Goal: Task Accomplishment & Management: Manage account settings

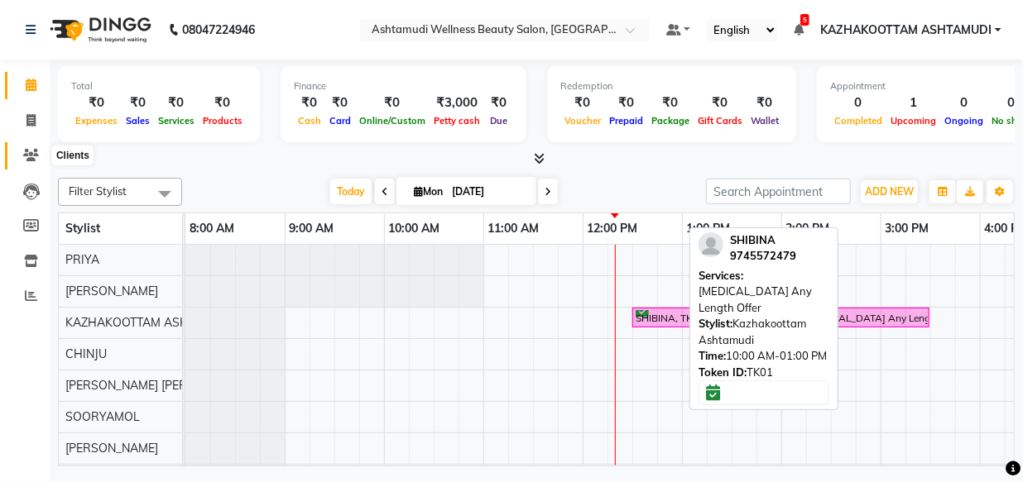
click at [23, 152] on icon at bounding box center [31, 155] width 16 height 12
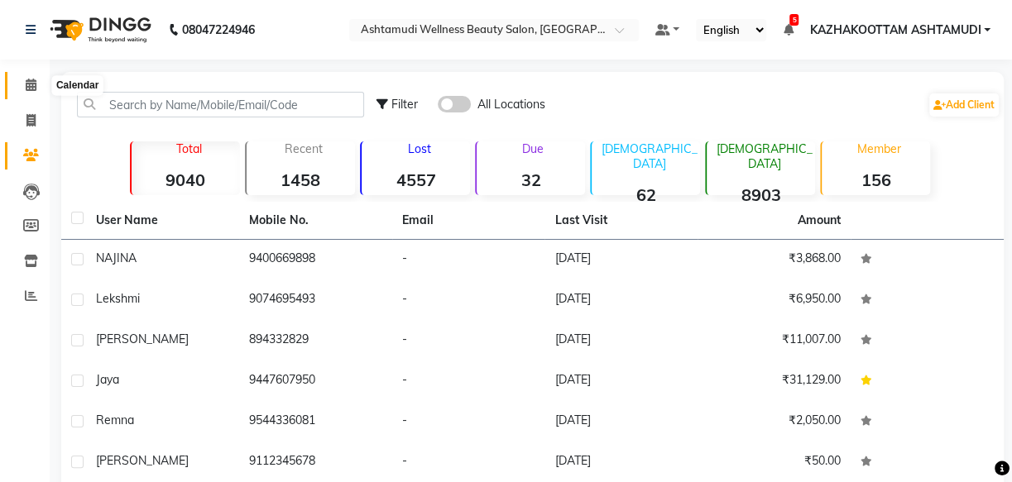
click at [26, 89] on icon at bounding box center [31, 85] width 11 height 12
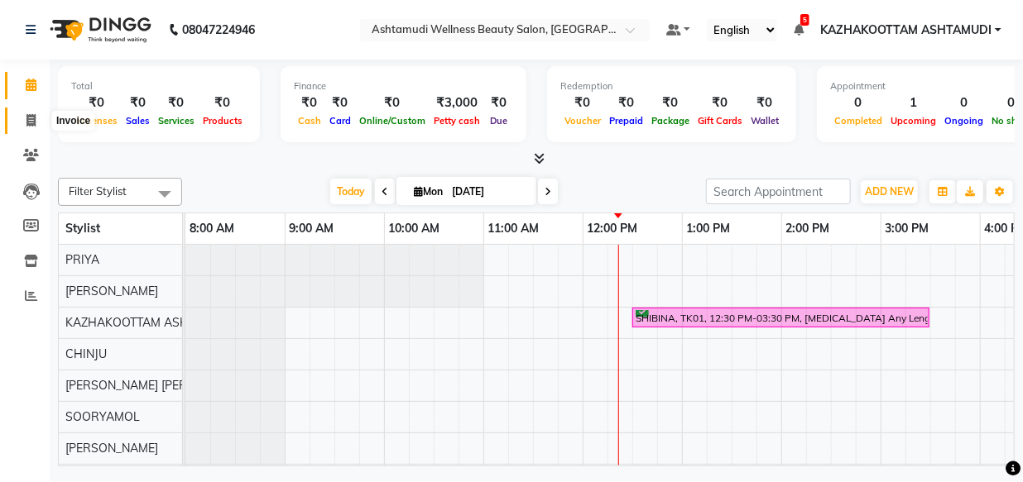
click at [30, 119] on icon at bounding box center [30, 120] width 9 height 12
select select "service"
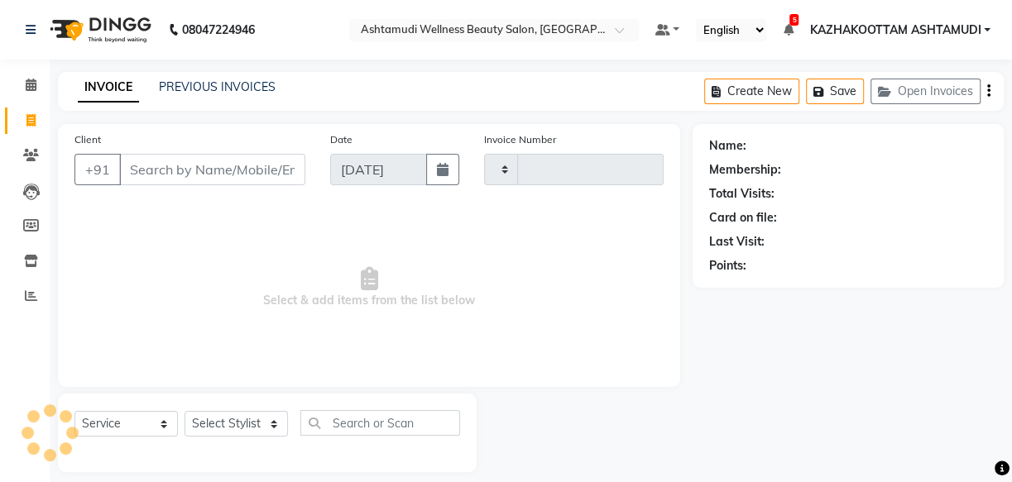
type input "3622"
select select "4662"
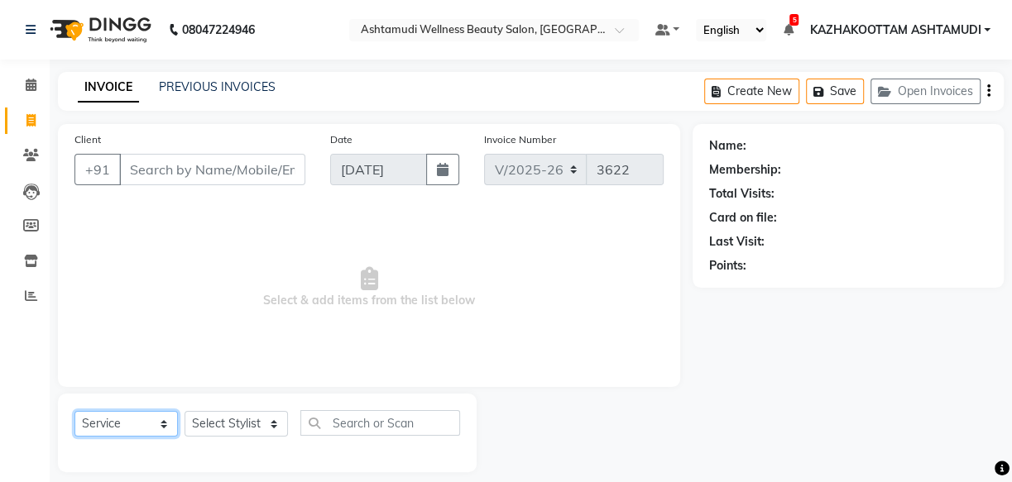
click at [163, 425] on select "Select Service Product Membership Package Voucher Prepaid Gift Card" at bounding box center [125, 424] width 103 height 26
select select "product"
click at [74, 411] on select "Select Service Product Membership Package Voucher Prepaid Gift Card" at bounding box center [125, 424] width 103 height 26
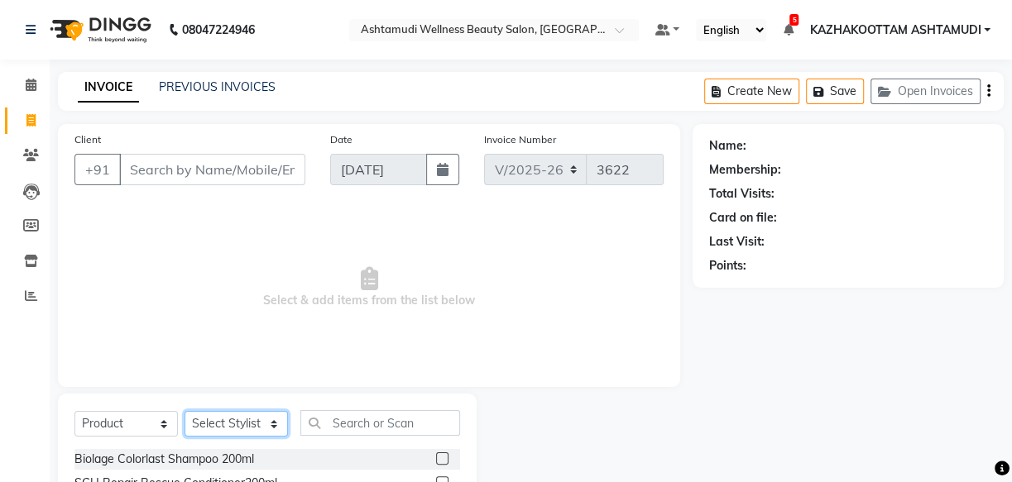
click at [265, 430] on select "Select Stylist Arya CHINJU GEETA KAZHAKOOTTAM [PERSON_NAME] [PERSON_NAME] [PERS…" at bounding box center [236, 424] width 103 height 26
select select "87549"
click at [185, 411] on select "Select Stylist Arya CHINJU GEETA KAZHAKOOTTAM [PERSON_NAME] [PERSON_NAME] [PERS…" at bounding box center [236, 424] width 103 height 26
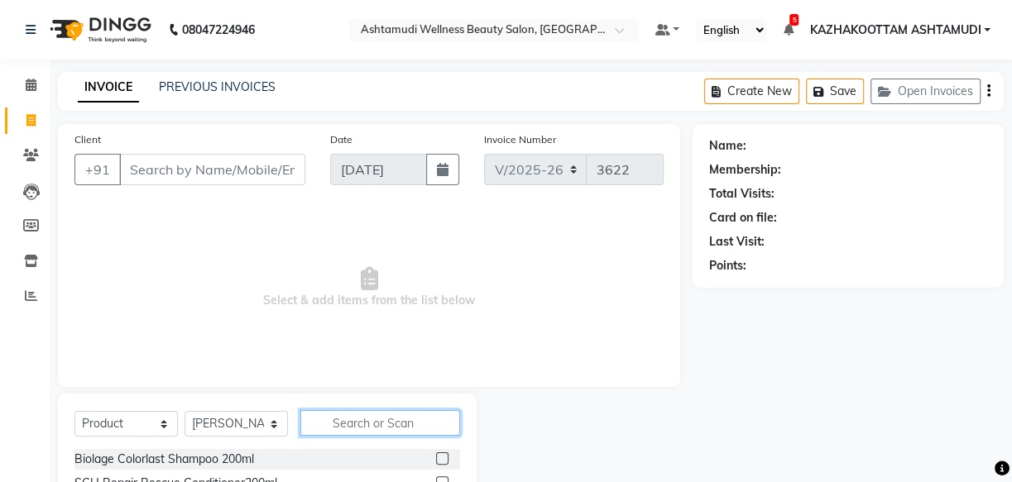
click at [376, 416] on input "text" at bounding box center [380, 423] width 160 height 26
type input "8902979004978"
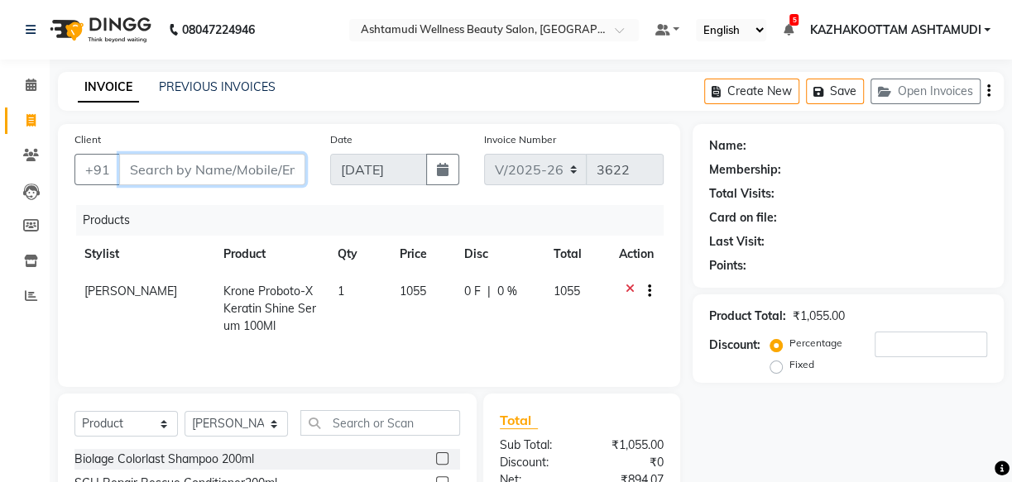
click at [233, 168] on input "Client" at bounding box center [212, 169] width 186 height 31
type input "c"
type input "0"
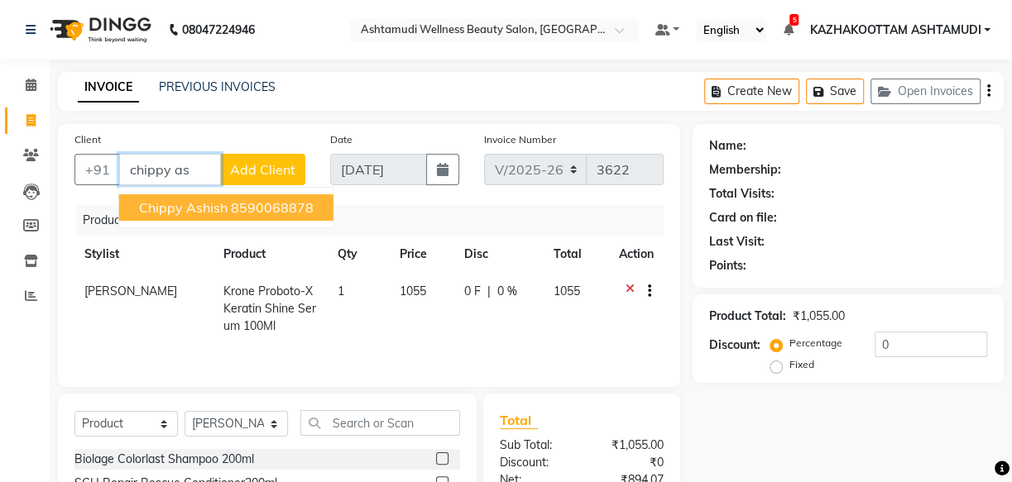
click at [165, 217] on button "chippy ashish 8590068878" at bounding box center [226, 207] width 214 height 26
type input "8590068878"
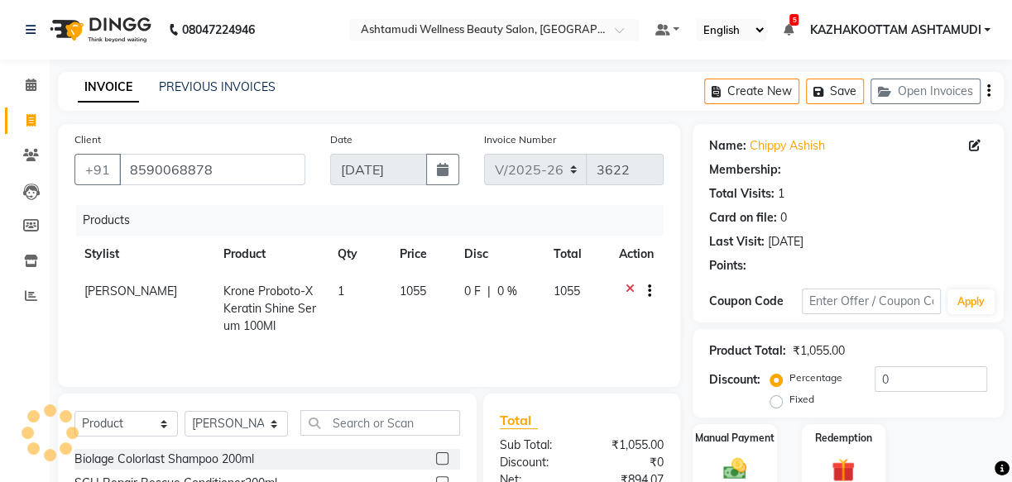
select select "1: Object"
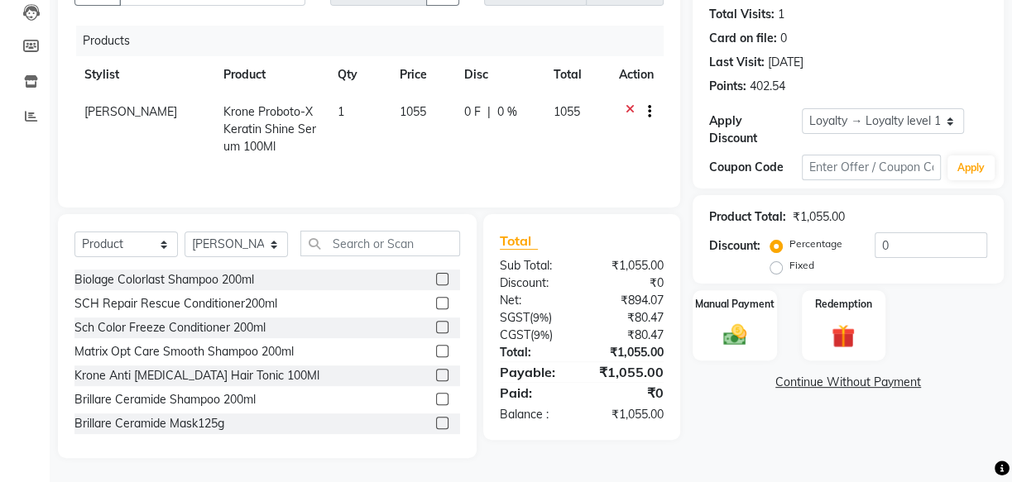
scroll to position [181, 0]
click at [747, 324] on img at bounding box center [735, 334] width 40 height 28
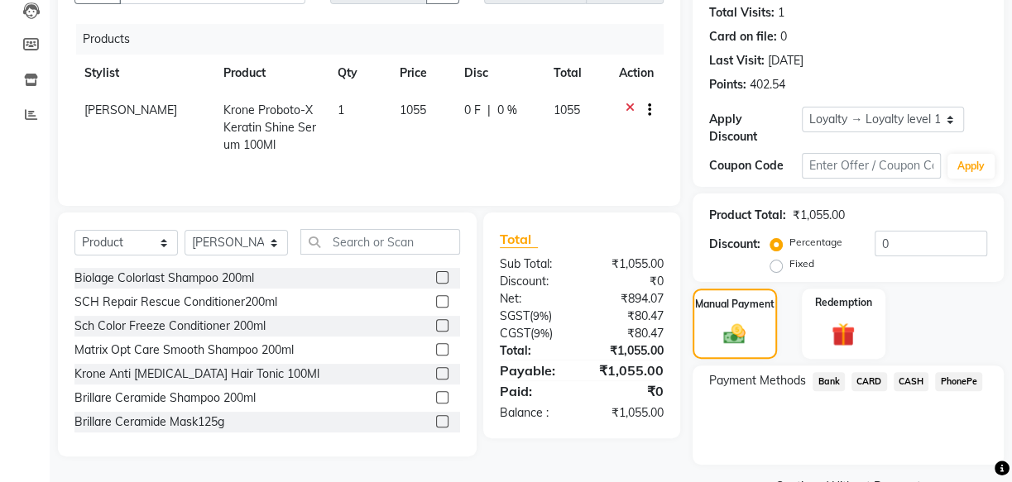
click at [910, 380] on span "CASH" at bounding box center [912, 381] width 36 height 19
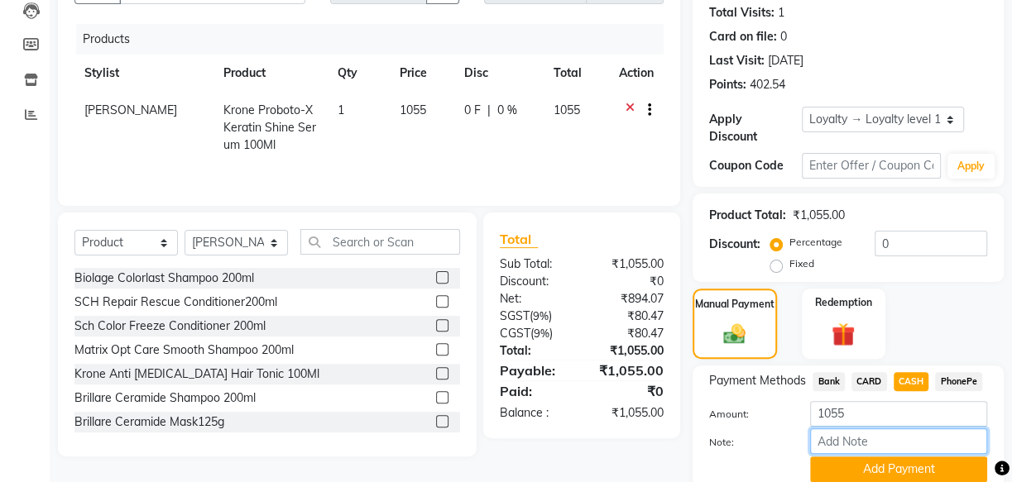
click at [847, 444] on input "Note:" at bounding box center [898, 442] width 177 height 26
type input "[PERSON_NAME]"
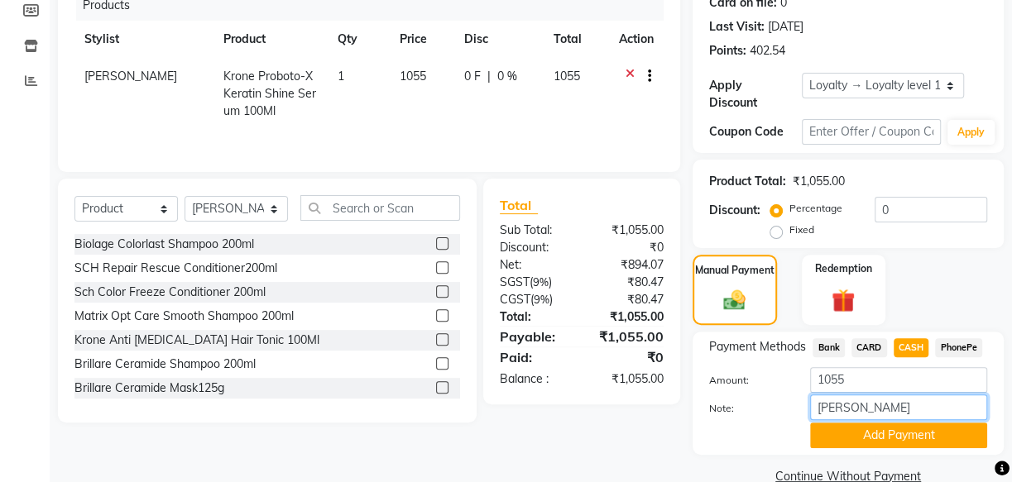
scroll to position [247, 0]
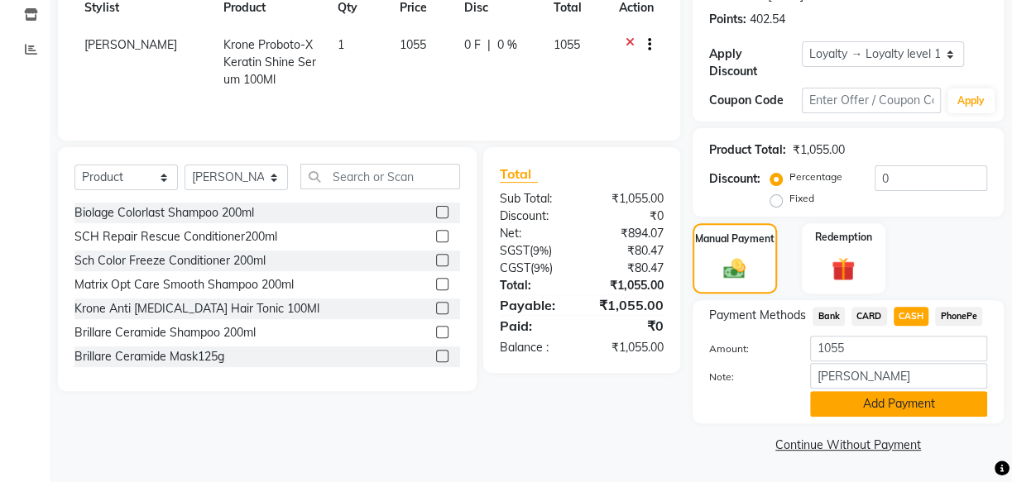
click at [854, 398] on button "Add Payment" at bounding box center [898, 404] width 177 height 26
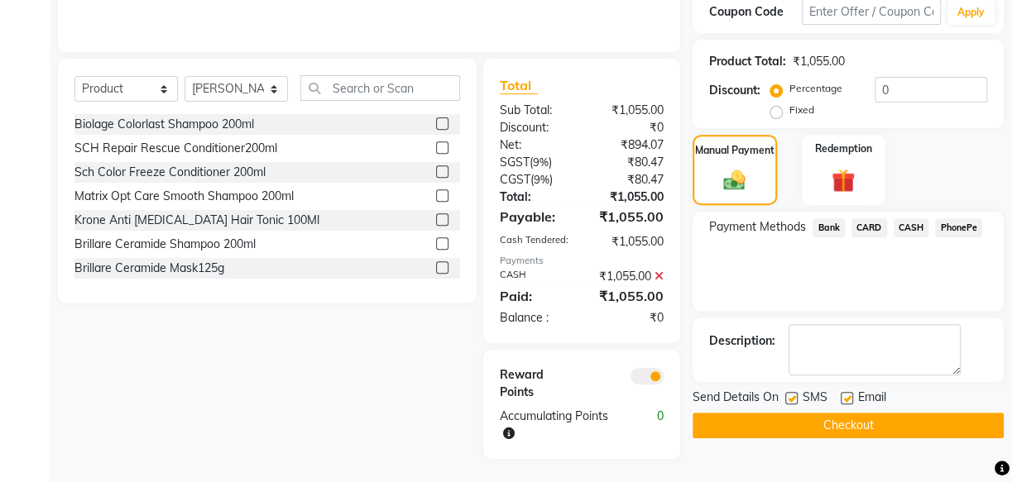
scroll to position [338, 0]
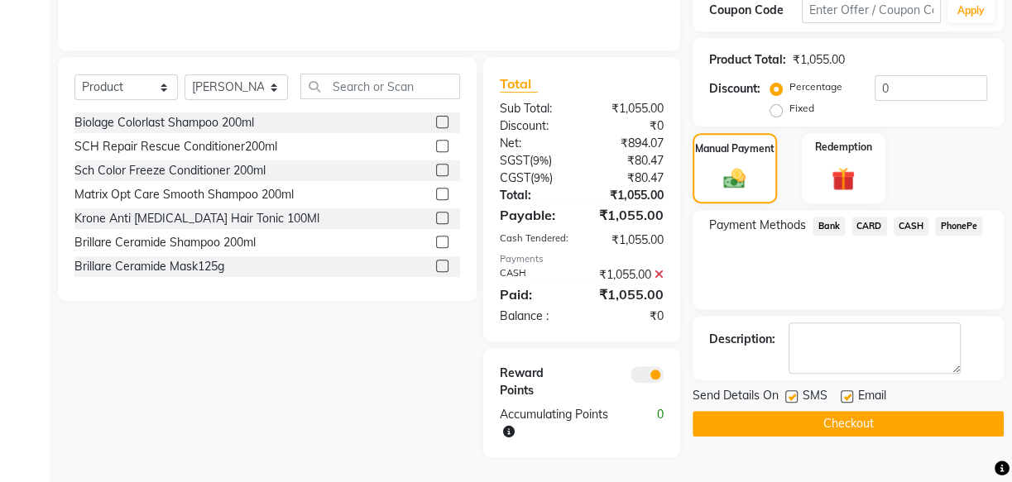
click at [785, 396] on label at bounding box center [791, 397] width 12 height 12
click at [785, 396] on input "checkbox" at bounding box center [790, 397] width 11 height 11
checkbox input "false"
click at [851, 396] on label at bounding box center [847, 397] width 12 height 12
click at [851, 396] on input "checkbox" at bounding box center [846, 397] width 11 height 11
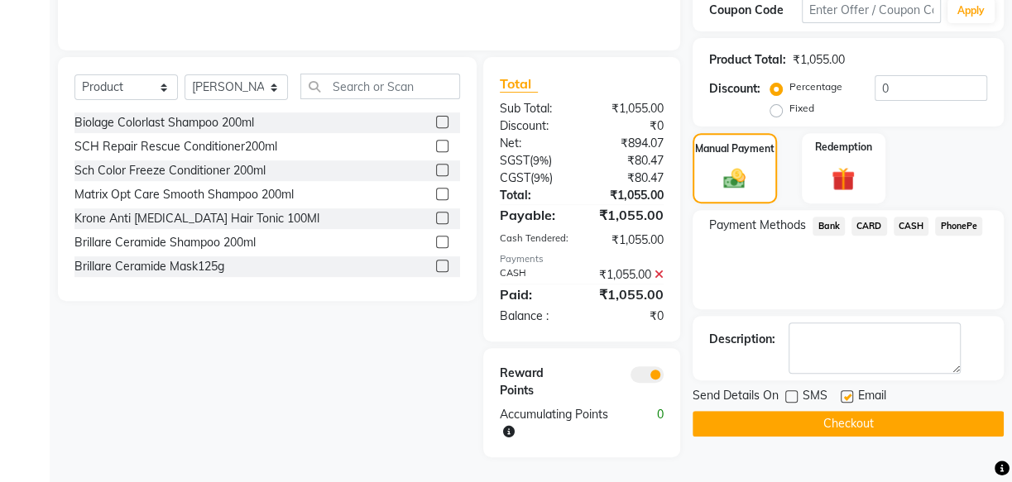
checkbox input "false"
click at [847, 415] on button "Checkout" at bounding box center [848, 424] width 311 height 26
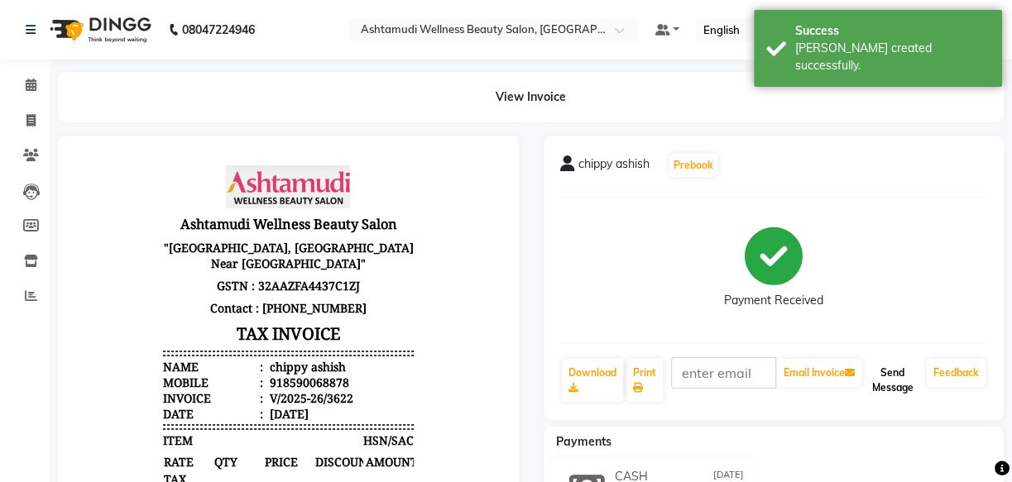
click at [891, 377] on button "Send Message" at bounding box center [892, 380] width 55 height 43
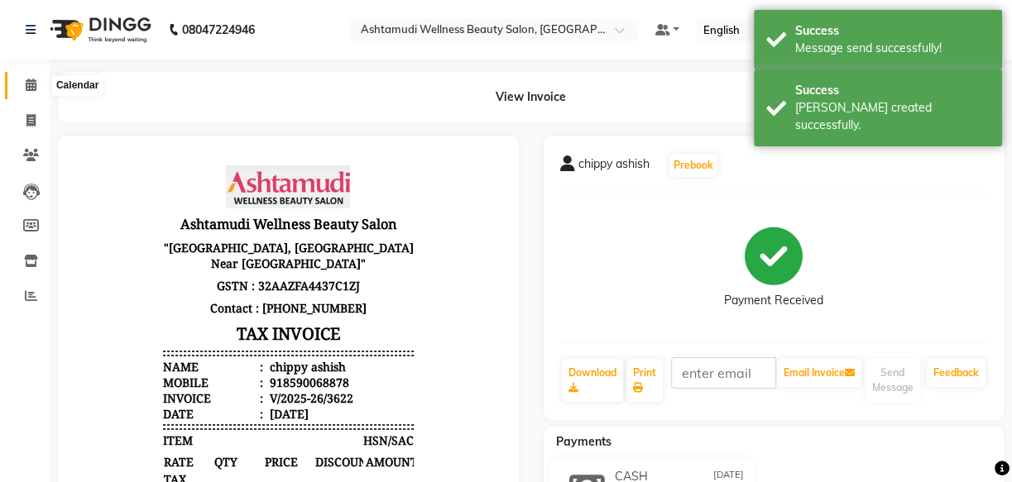
click at [30, 90] on icon at bounding box center [31, 85] width 11 height 12
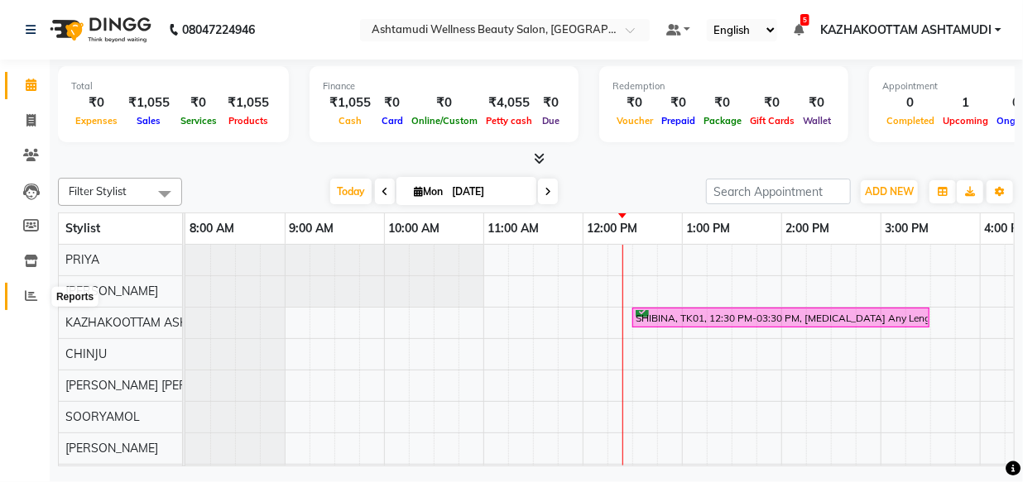
click at [26, 296] on icon at bounding box center [31, 296] width 12 height 12
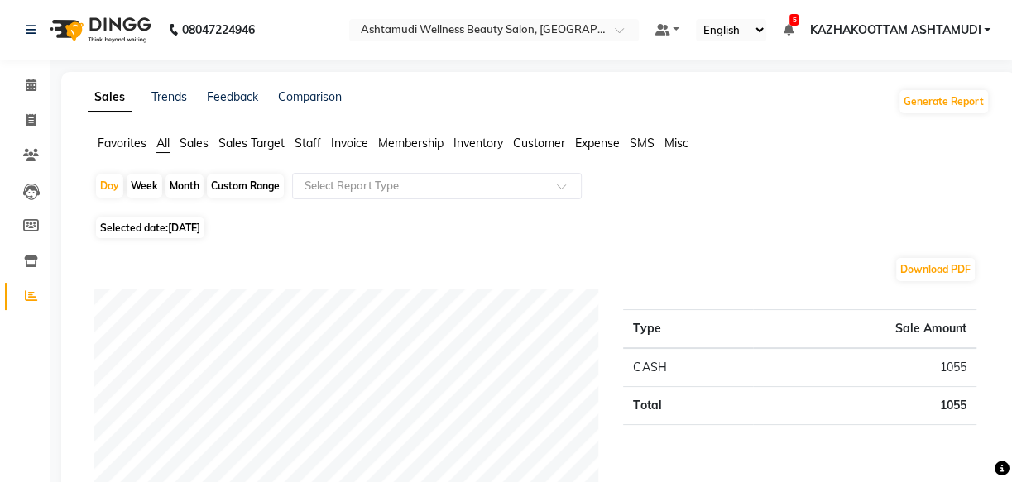
click at [239, 178] on div "Custom Range" at bounding box center [245, 186] width 77 height 23
select select "9"
select select "2025"
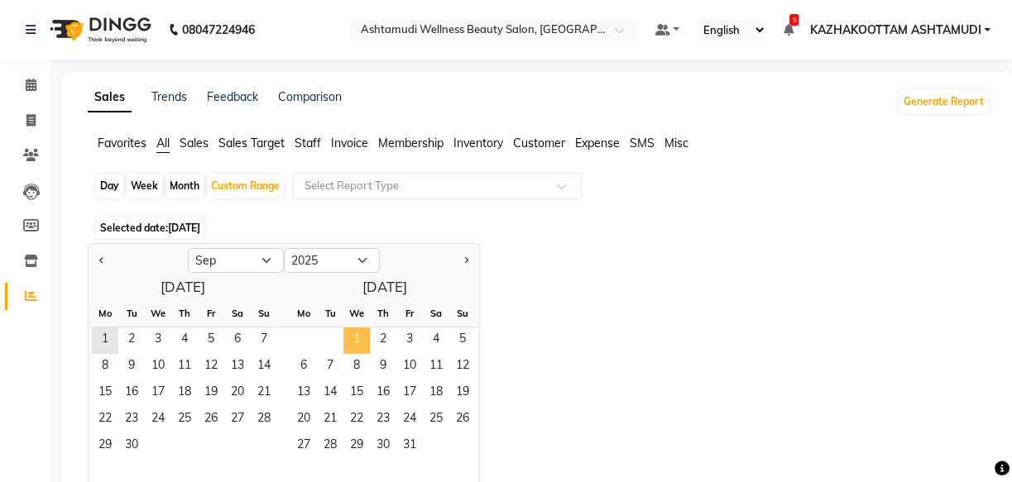
click at [350, 348] on span "1" at bounding box center [356, 341] width 26 height 26
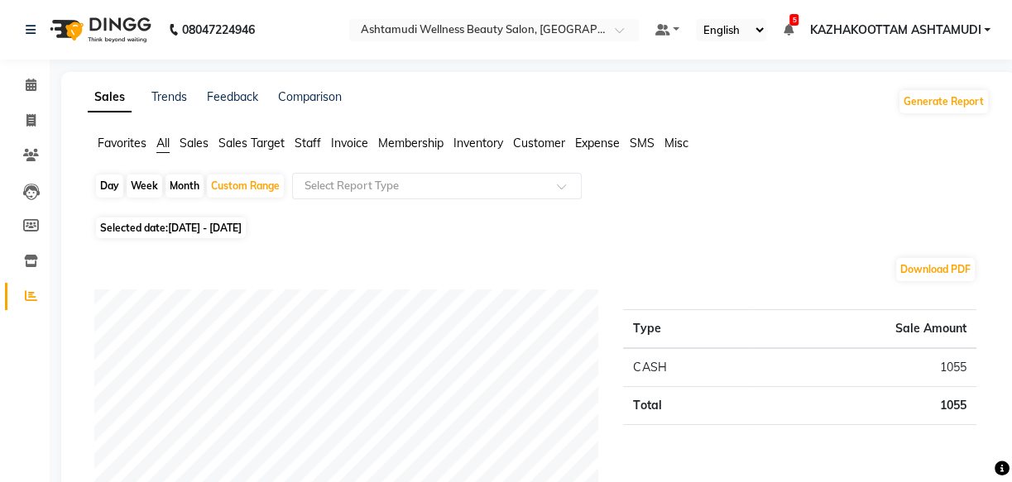
click at [348, 144] on span "Invoice" at bounding box center [349, 143] width 37 height 15
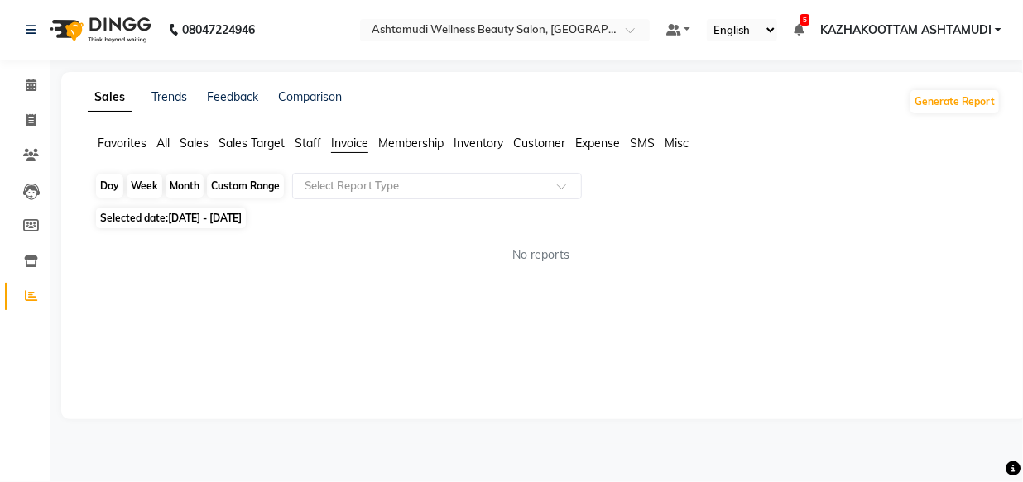
click at [253, 189] on div "Custom Range" at bounding box center [245, 186] width 77 height 23
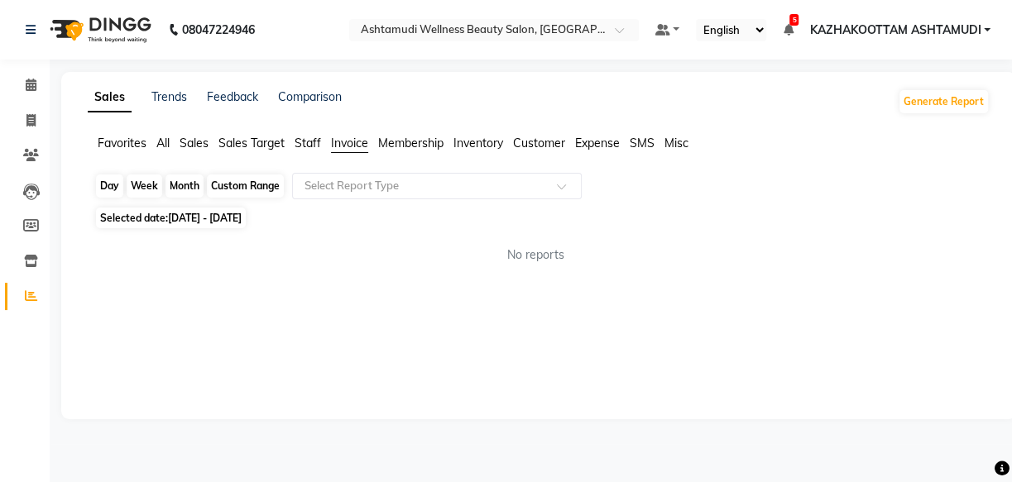
select select "9"
select select "2025"
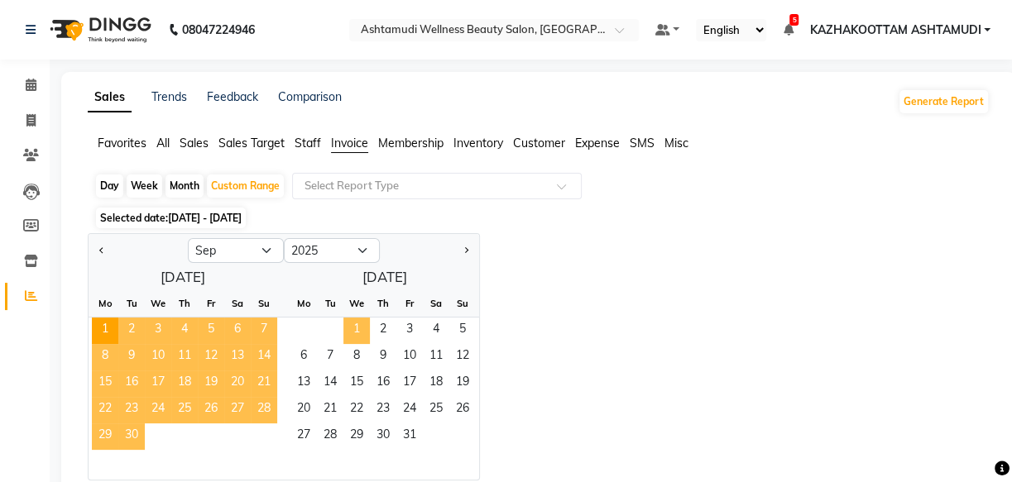
click at [358, 331] on span "1" at bounding box center [356, 331] width 26 height 26
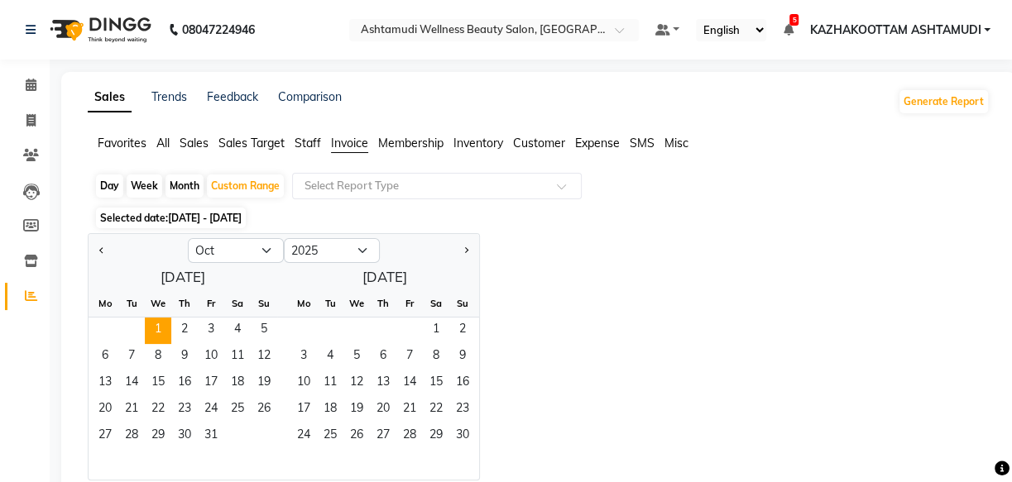
click at [357, 331] on div "1 2" at bounding box center [378, 331] width 202 height 26
click at [260, 247] on select "Jan Feb Mar Apr May Jun [DATE] Aug Sep Oct Nov Dec" at bounding box center [236, 250] width 96 height 25
select select "9"
click at [188, 238] on select "Jan Feb Mar Apr May Jun [DATE] Aug Sep Oct Nov Dec" at bounding box center [236, 250] width 96 height 25
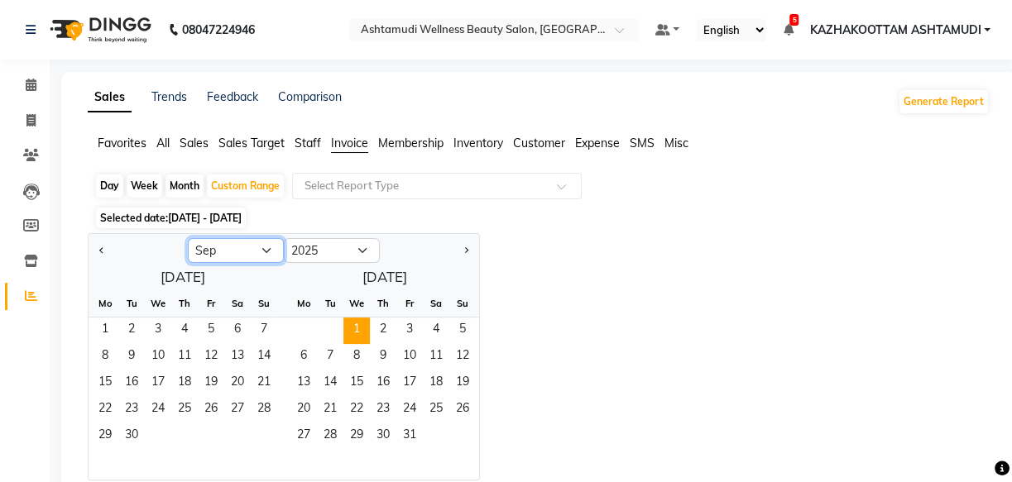
click at [268, 252] on select "Jan Feb Mar Apr May Jun [DATE] Aug Sep Oct Nov Dec" at bounding box center [236, 250] width 96 height 25
click at [188, 238] on select "Jan Feb Mar Apr May Jun [DATE] Aug Sep Oct Nov Dec" at bounding box center [236, 250] width 96 height 25
click at [106, 330] on span "1" at bounding box center [105, 331] width 26 height 26
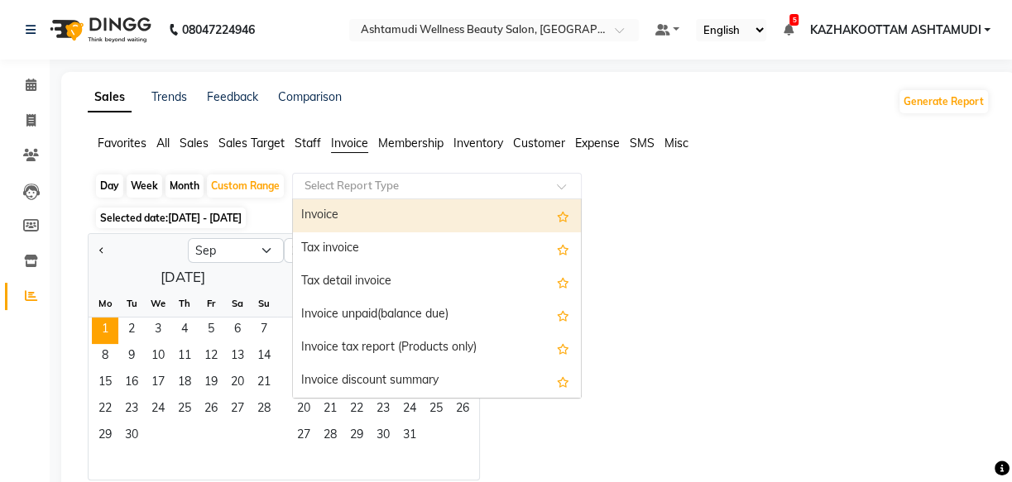
click at [463, 189] on input "text" at bounding box center [420, 186] width 238 height 17
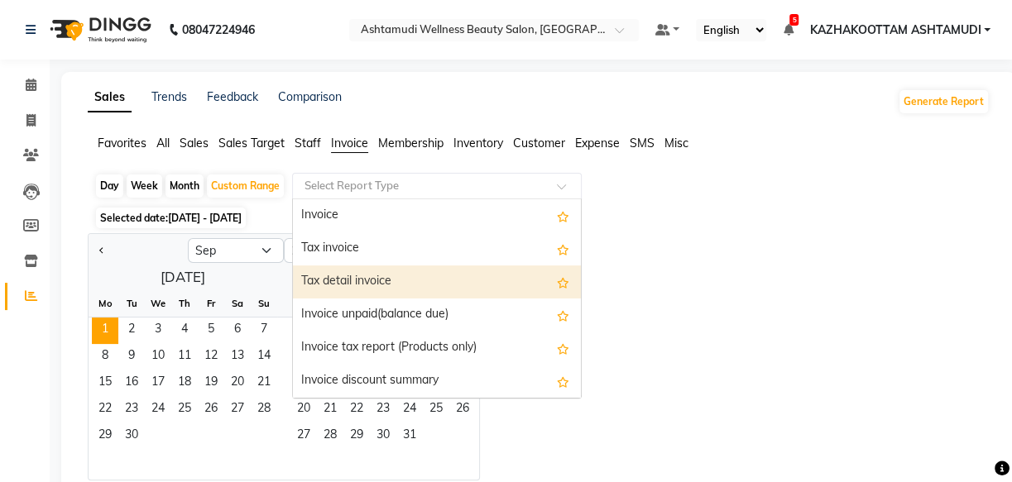
scroll to position [33, 0]
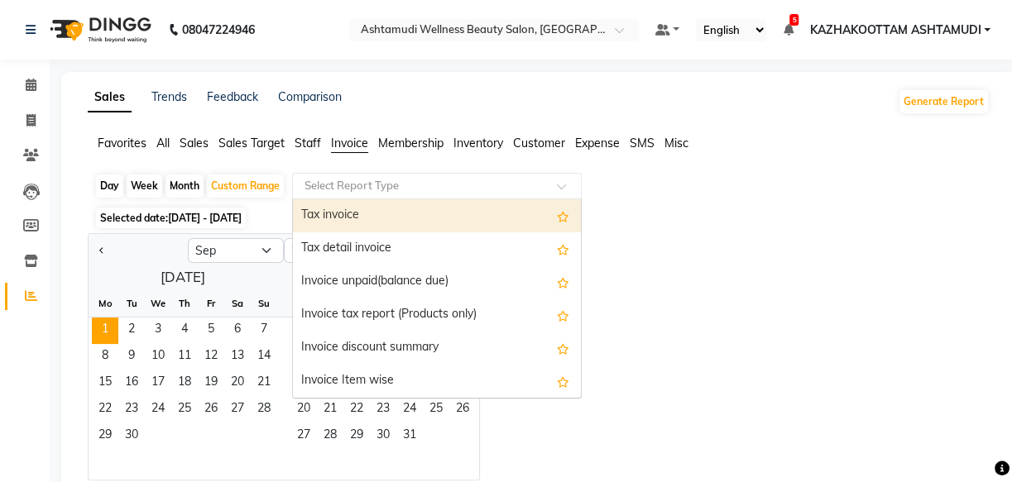
click at [455, 185] on input "text" at bounding box center [420, 186] width 238 height 17
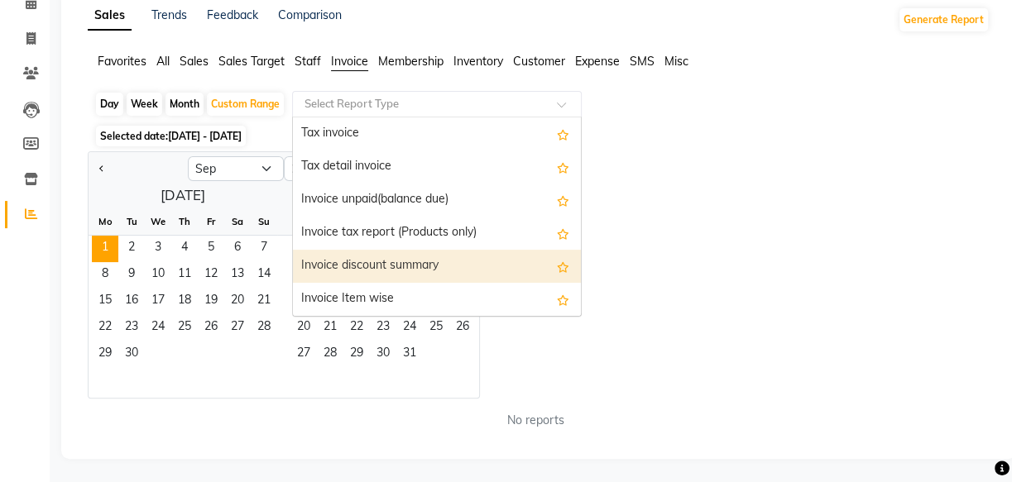
scroll to position [83, 0]
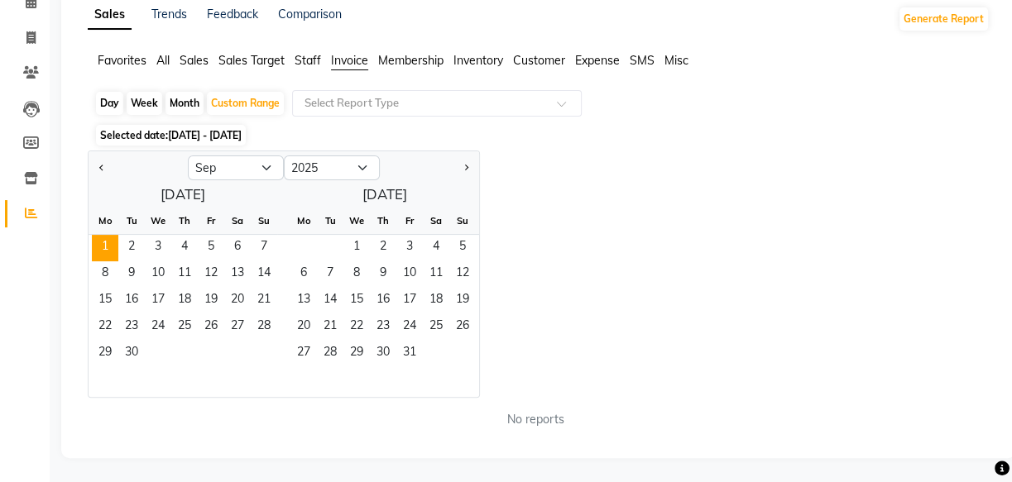
click at [791, 398] on div "No reports" at bounding box center [535, 420] width 909 height 44
click at [802, 185] on div "Jan Feb Mar Apr May Jun [DATE] Aug Sep Oct Nov [DATE] 2016 2017 2018 2019 2020 …" at bounding box center [539, 274] width 902 height 247
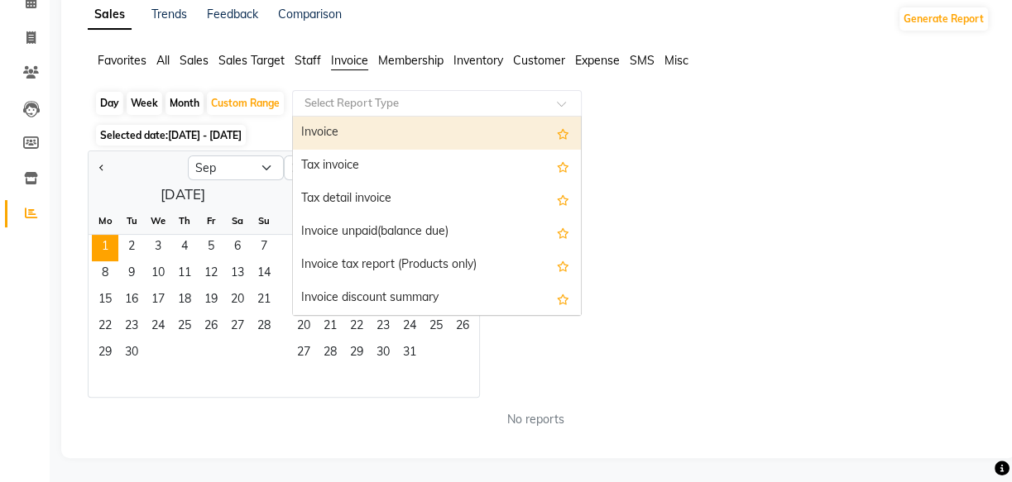
click at [538, 105] on input "text" at bounding box center [420, 103] width 238 height 17
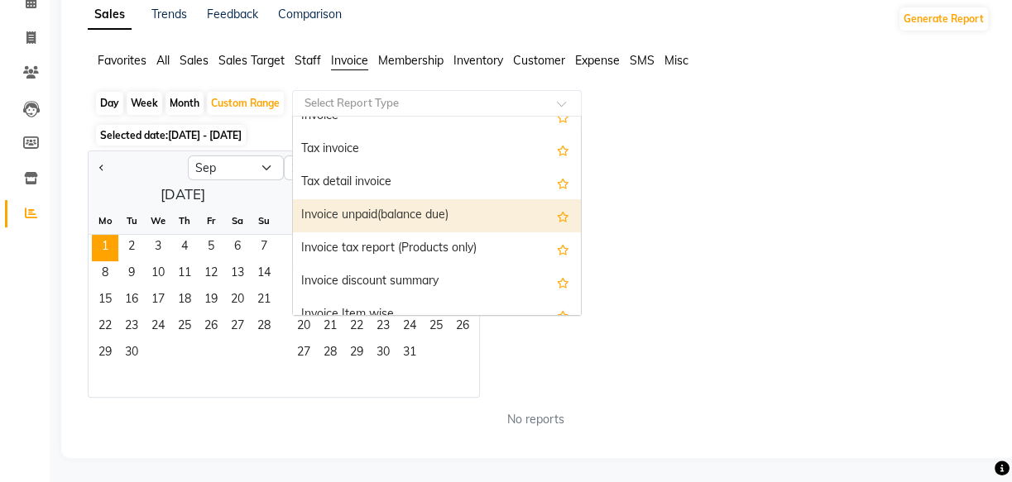
scroll to position [33, 0]
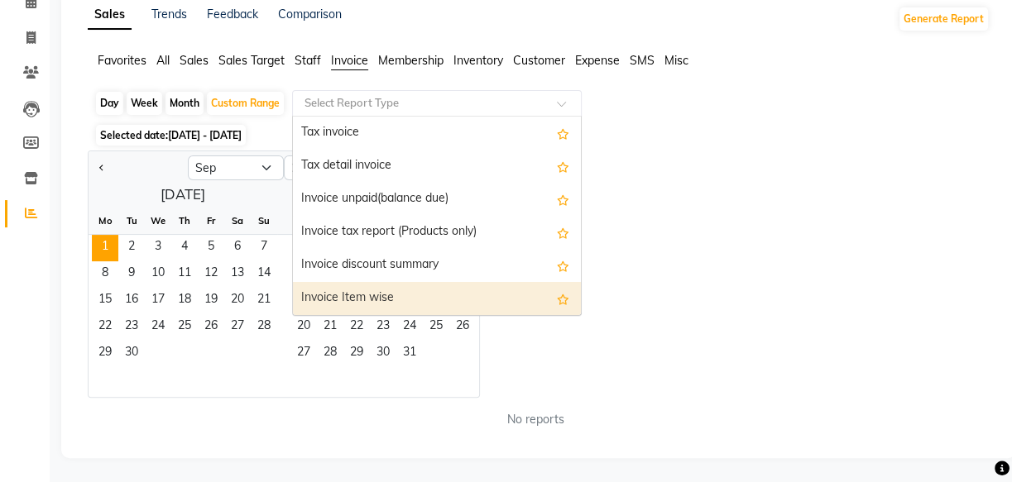
click at [490, 285] on div "Invoice Item wise" at bounding box center [437, 298] width 288 height 33
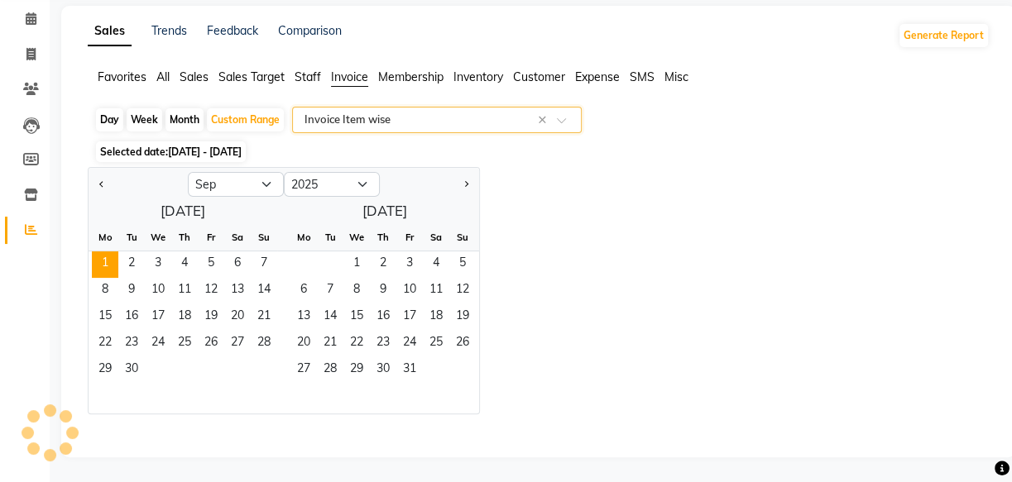
scroll to position [22, 0]
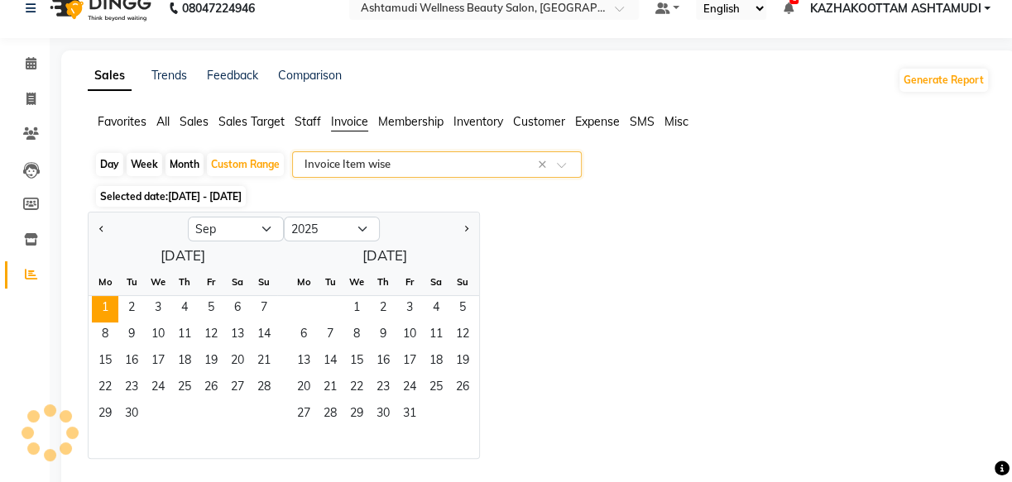
select select "full_report"
select select "csv"
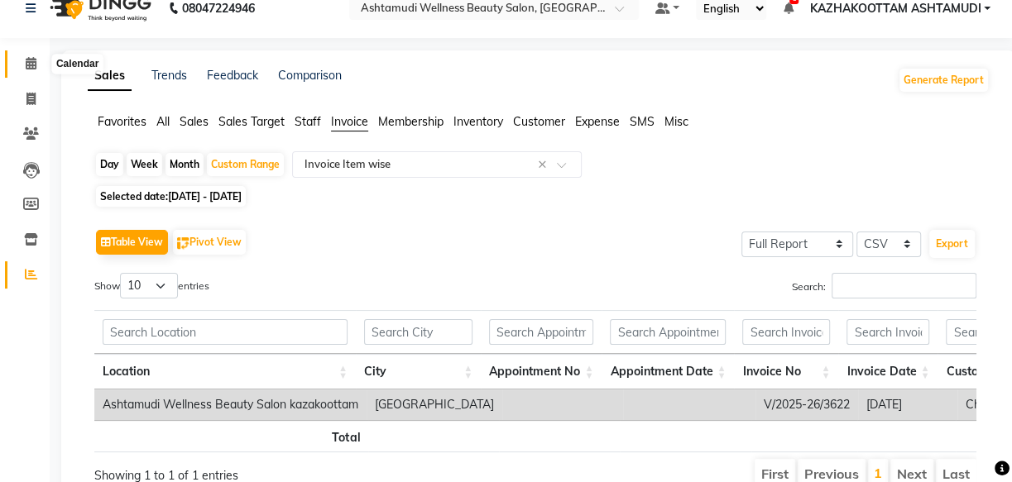
click at [31, 62] on icon at bounding box center [31, 63] width 11 height 12
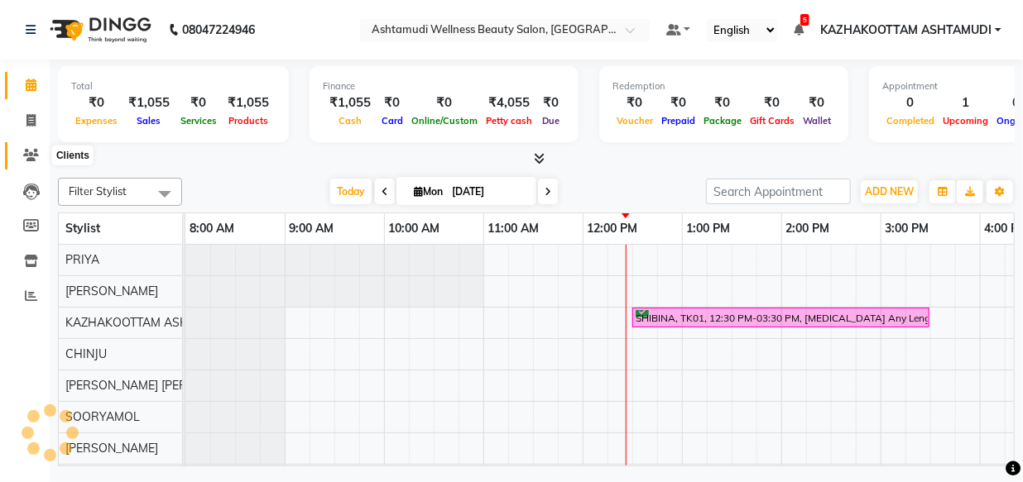
click at [40, 157] on span at bounding box center [31, 155] width 29 height 19
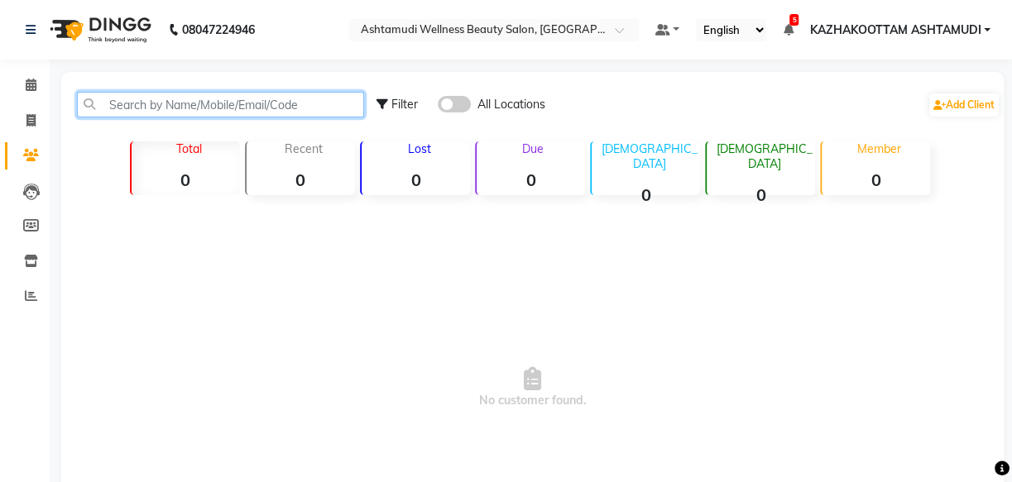
click at [125, 98] on input "text" at bounding box center [220, 105] width 287 height 26
click at [125, 99] on input "text" at bounding box center [220, 105] width 287 height 26
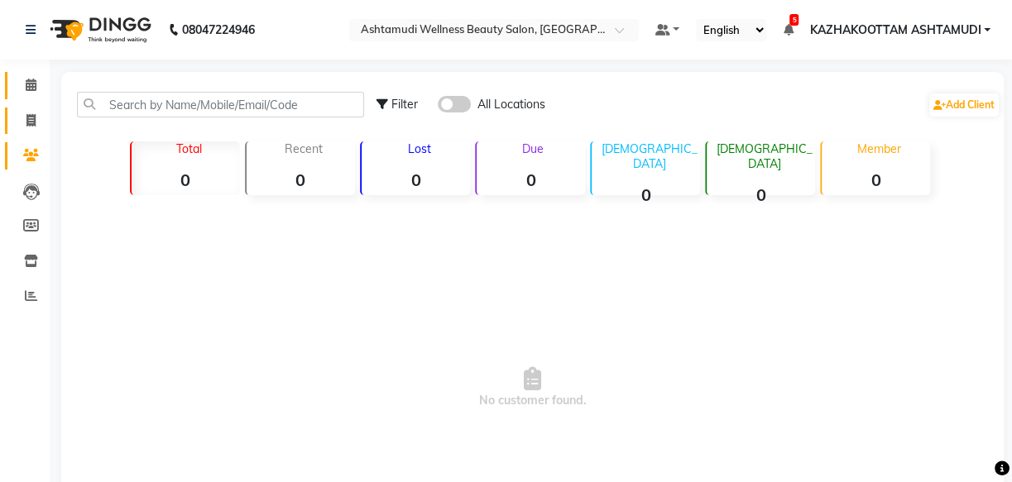
drag, startPoint x: 33, startPoint y: 77, endPoint x: 35, endPoint y: 124, distance: 47.2
click at [32, 78] on span at bounding box center [31, 85] width 29 height 19
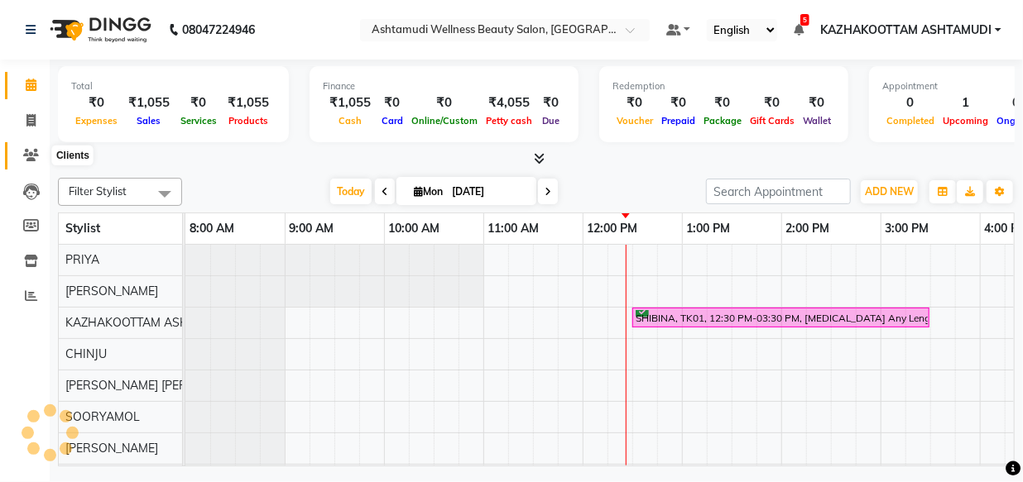
click at [33, 155] on icon at bounding box center [31, 155] width 16 height 12
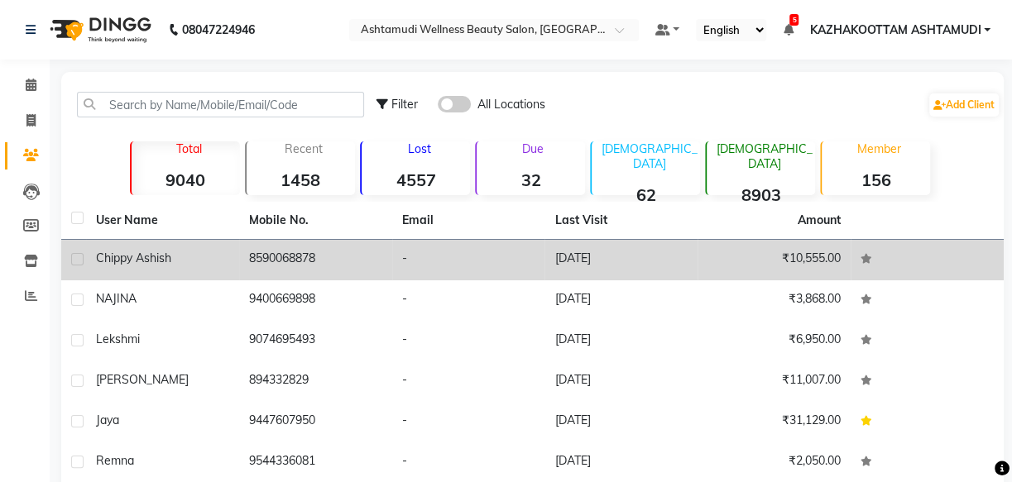
click at [181, 265] on div "chippy ashish" at bounding box center [162, 258] width 133 height 17
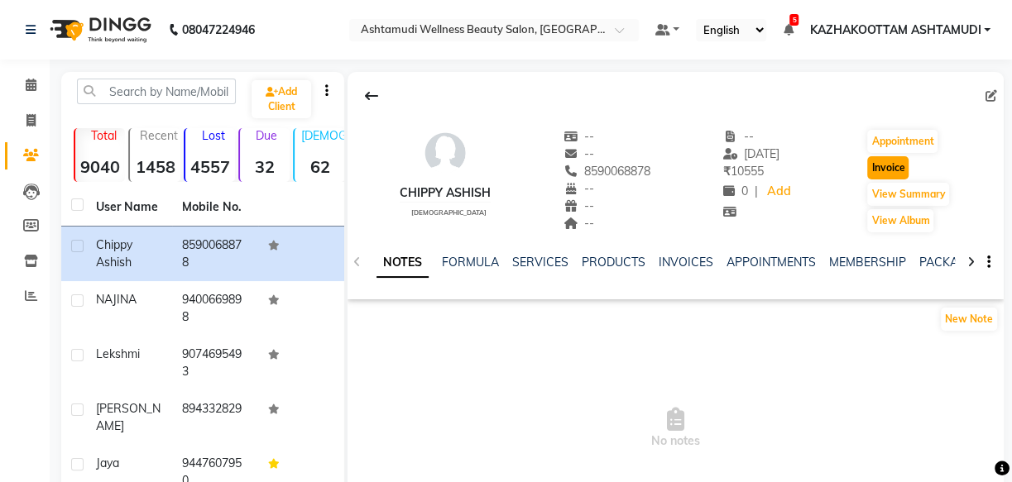
click at [884, 165] on button "Invoice" at bounding box center [887, 167] width 41 height 23
select select "4662"
select select "service"
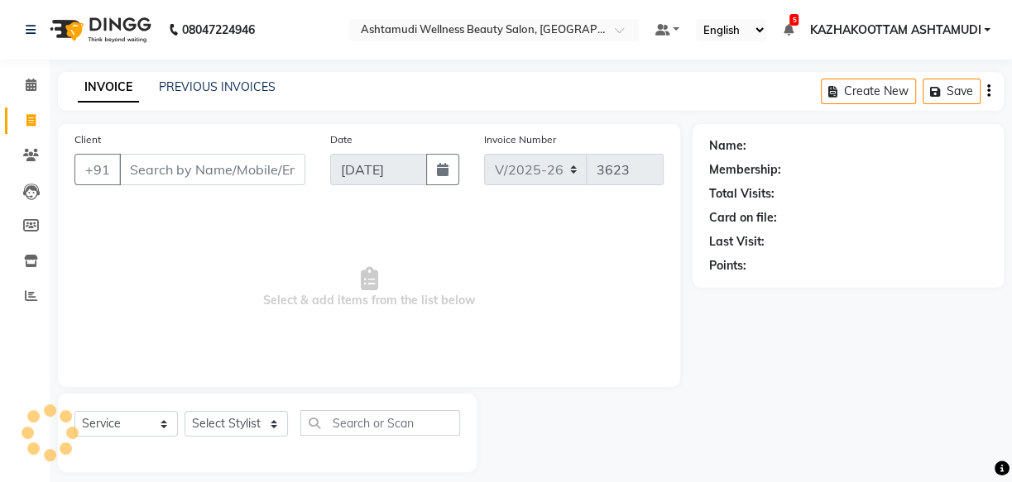
scroll to position [16, 0]
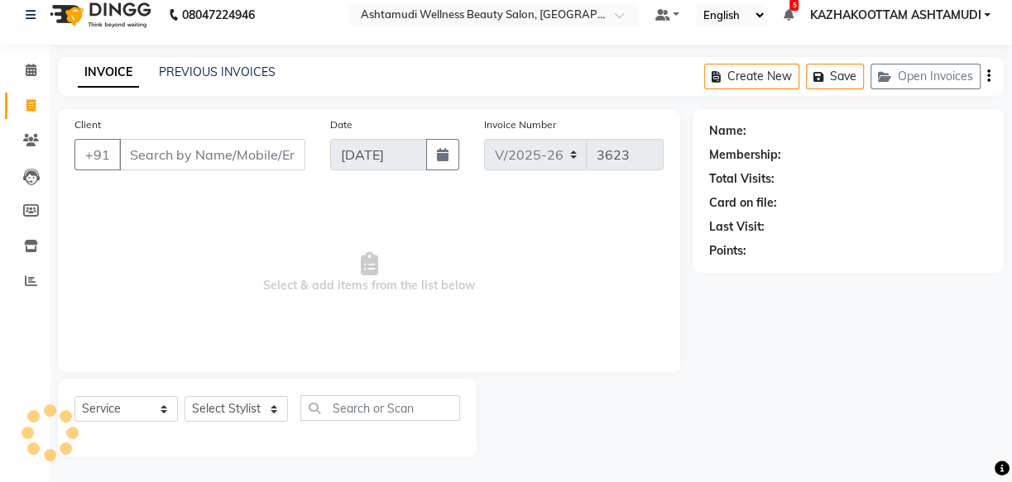
type input "8590068878"
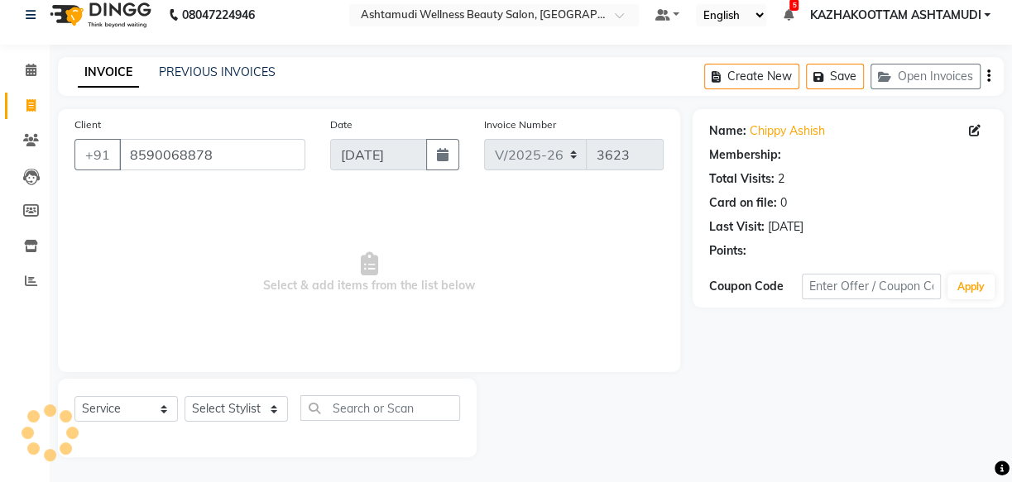
select select "1: Object"
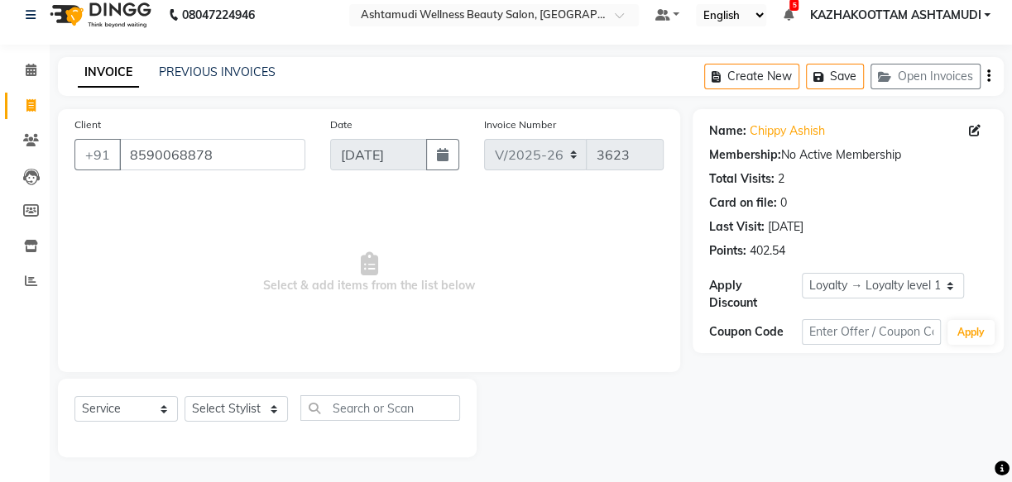
click at [28, 53] on li "Calendar" at bounding box center [25, 71] width 50 height 36
click at [27, 64] on icon at bounding box center [31, 70] width 11 height 12
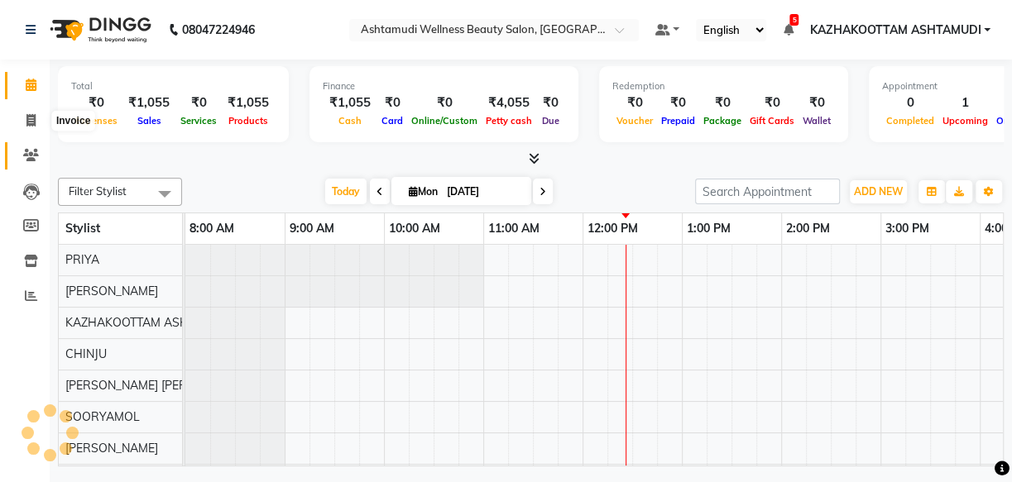
click at [26, 147] on span at bounding box center [31, 155] width 29 height 19
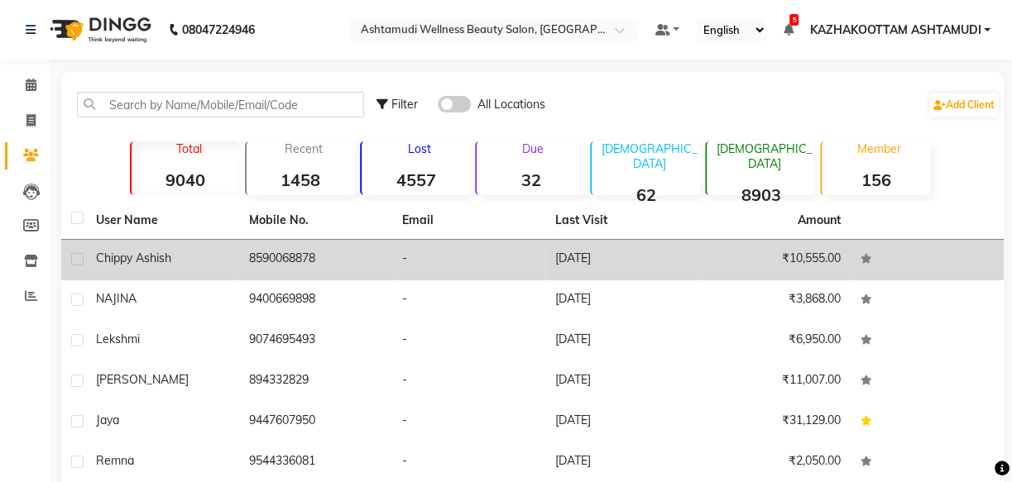
click at [253, 250] on td "8590068878" at bounding box center [315, 260] width 153 height 41
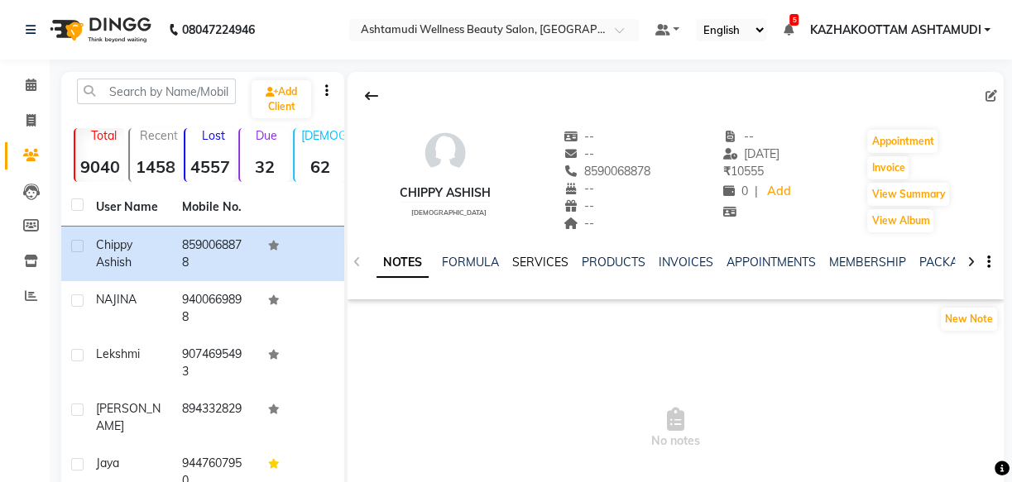
click at [541, 258] on link "SERVICES" at bounding box center [540, 262] width 56 height 15
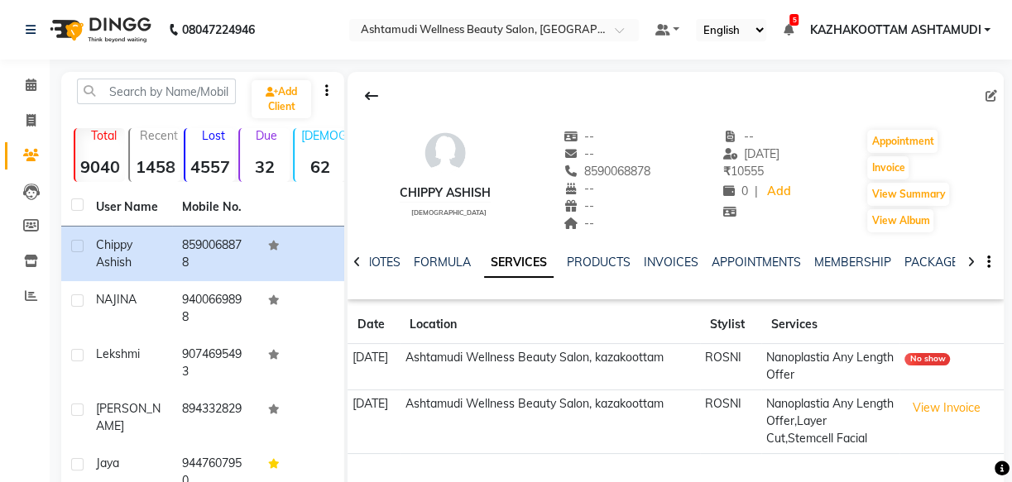
click at [603, 254] on div "PRODUCTS" at bounding box center [599, 262] width 64 height 17
click at [607, 265] on link "PRODUCTS" at bounding box center [599, 262] width 64 height 15
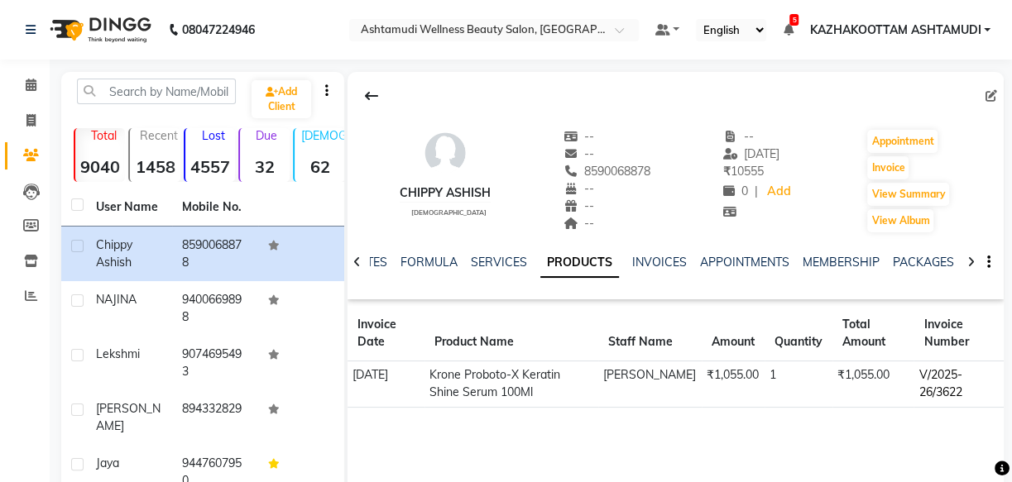
click at [930, 380] on td "V/2025-26/3622" at bounding box center [959, 385] width 90 height 46
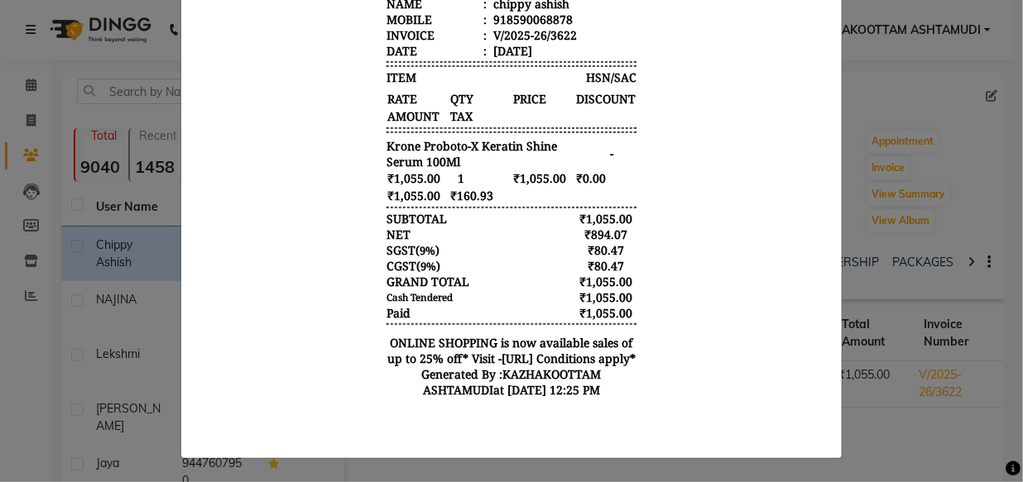
scroll to position [321, 0]
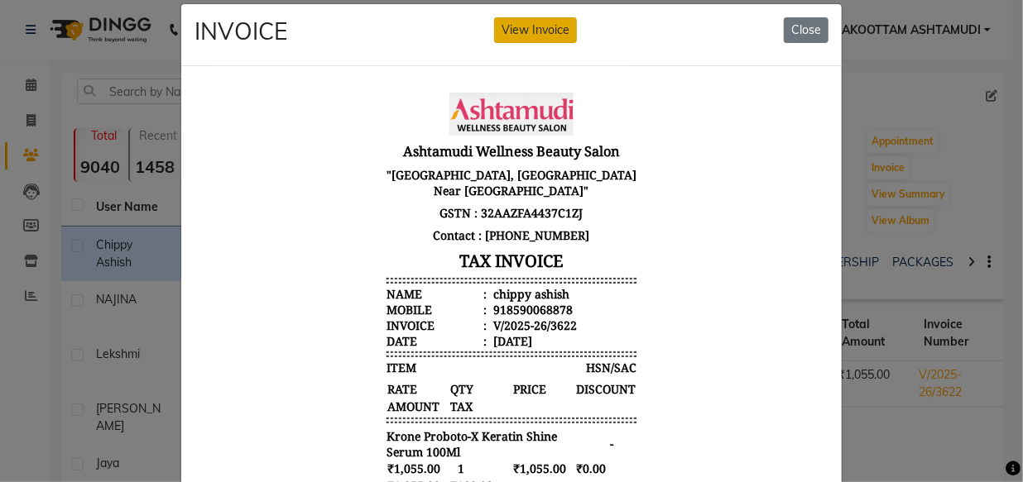
click at [544, 33] on button "View Invoice" at bounding box center [535, 30] width 83 height 26
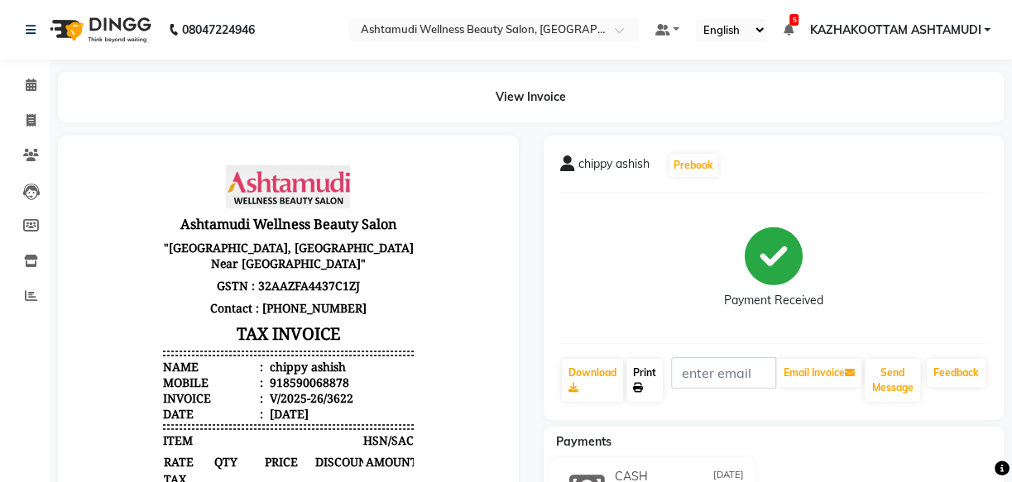
click at [659, 377] on link "Print" at bounding box center [644, 380] width 36 height 43
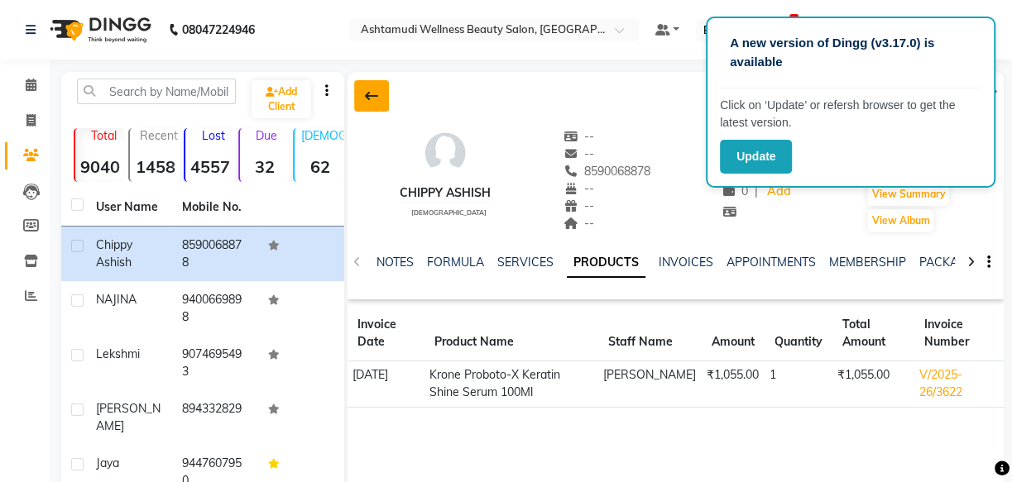
click at [379, 92] on button at bounding box center [371, 95] width 35 height 31
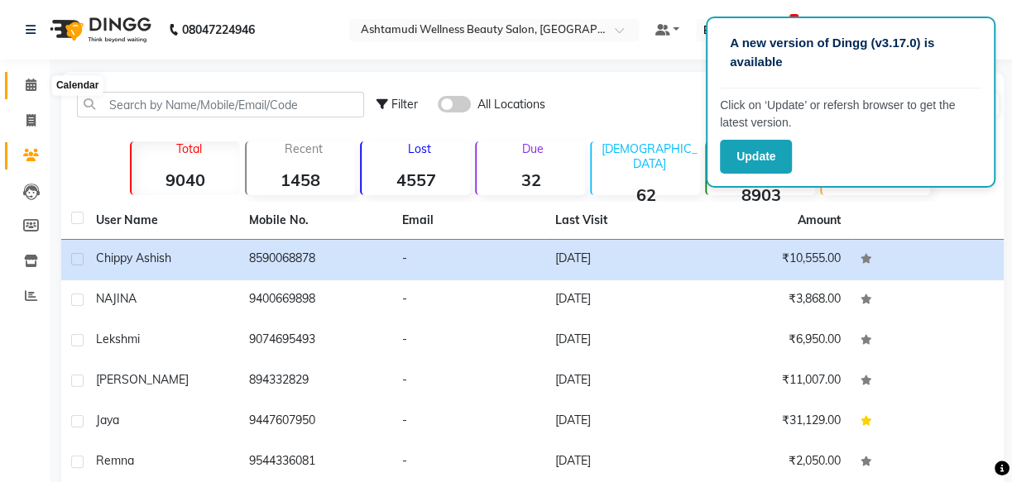
click at [29, 88] on icon at bounding box center [31, 85] width 11 height 12
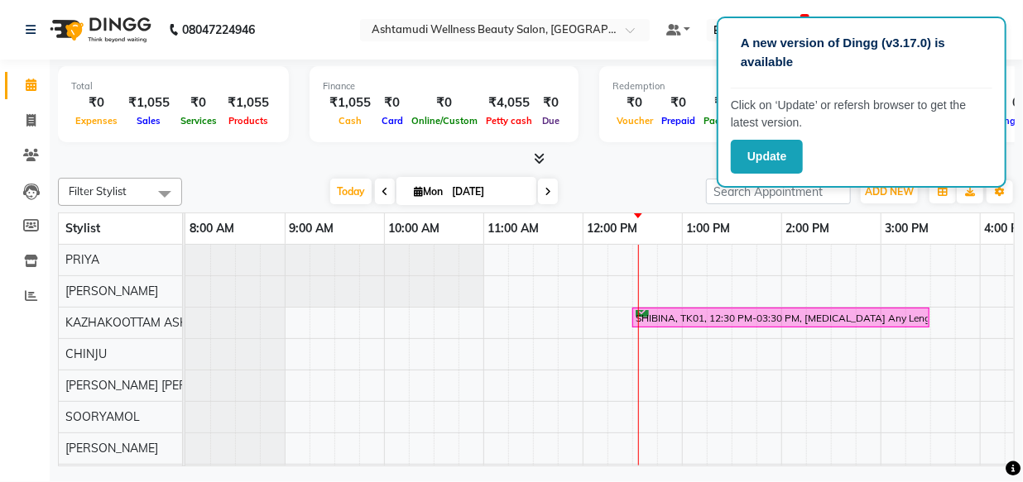
click at [648, 61] on div "Total ₹0 Expenses ₹1,055 Sales ₹0 Services ₹1,055 Products Finance ₹1,055 Cash …" at bounding box center [536, 114] width 957 height 108
